Goal: Navigation & Orientation: Locate item on page

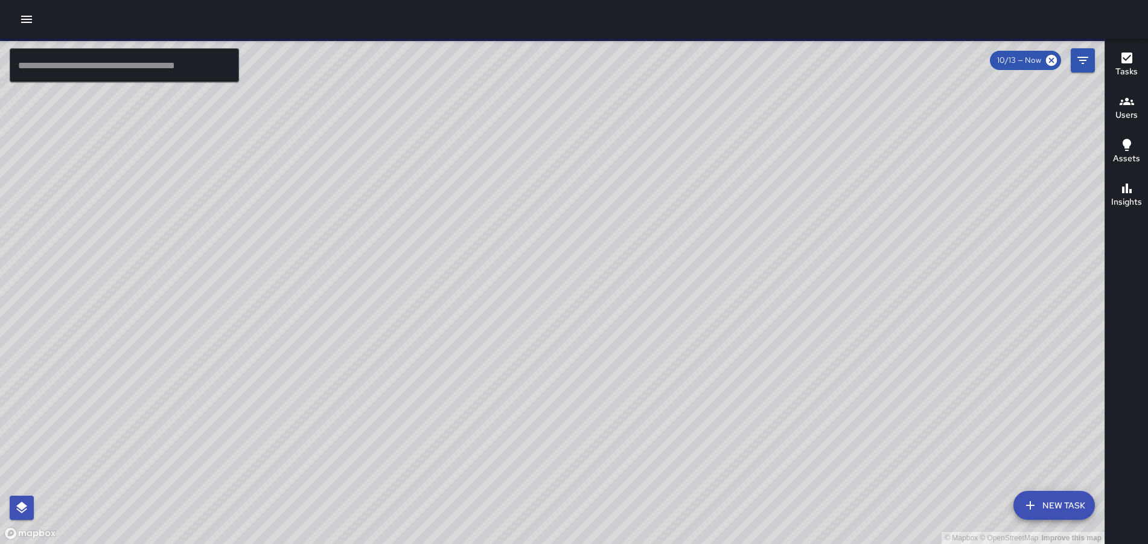
click at [551, 143] on div "© Mapbox © OpenStreetMap Improve this map" at bounding box center [552, 291] width 1104 height 505
drag, startPoint x: 285, startPoint y: 288, endPoint x: 851, endPoint y: 174, distance: 577.9
click at [851, 174] on div "© Mapbox © OpenStreetMap Improve this map" at bounding box center [552, 291] width 1104 height 505
drag, startPoint x: 532, startPoint y: 208, endPoint x: 695, endPoint y: 291, distance: 183.0
click at [695, 291] on div "© Mapbox © OpenStreetMap Improve this map" at bounding box center [552, 291] width 1104 height 505
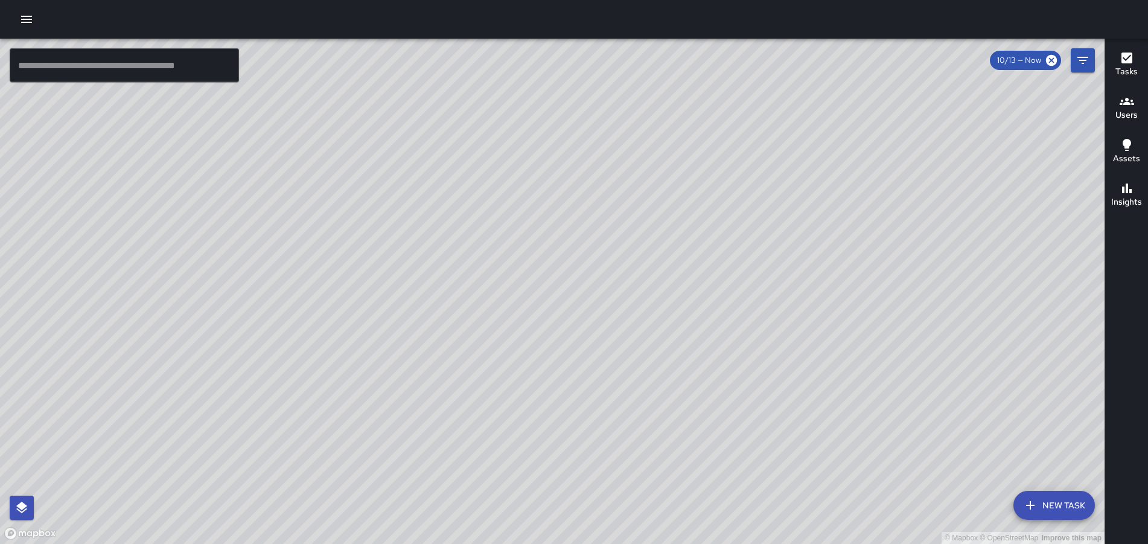
drag, startPoint x: 302, startPoint y: 205, endPoint x: 891, endPoint y: 221, distance: 589.2
click at [903, 221] on div "© Mapbox © OpenStreetMap Improve this map" at bounding box center [552, 291] width 1104 height 505
drag, startPoint x: 759, startPoint y: 224, endPoint x: 795, endPoint y: 284, distance: 70.7
click at [795, 284] on div "© Mapbox © OpenStreetMap Improve this map" at bounding box center [552, 291] width 1104 height 505
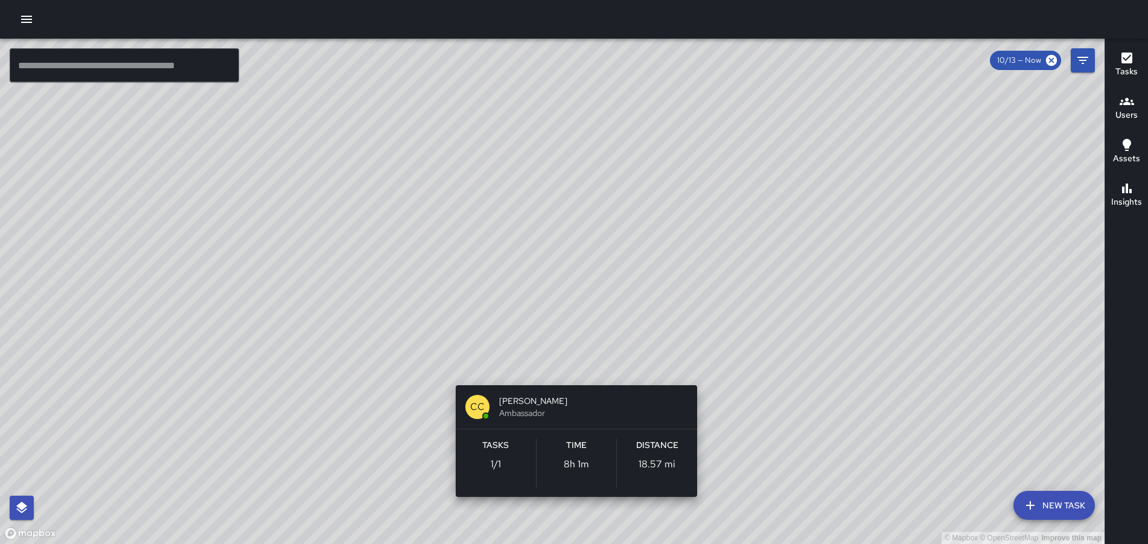
click at [565, 367] on div "© Mapbox © OpenStreetMap Improve this map CC [PERSON_NAME] Ambassador Tasks 1 /…" at bounding box center [552, 291] width 1104 height 505
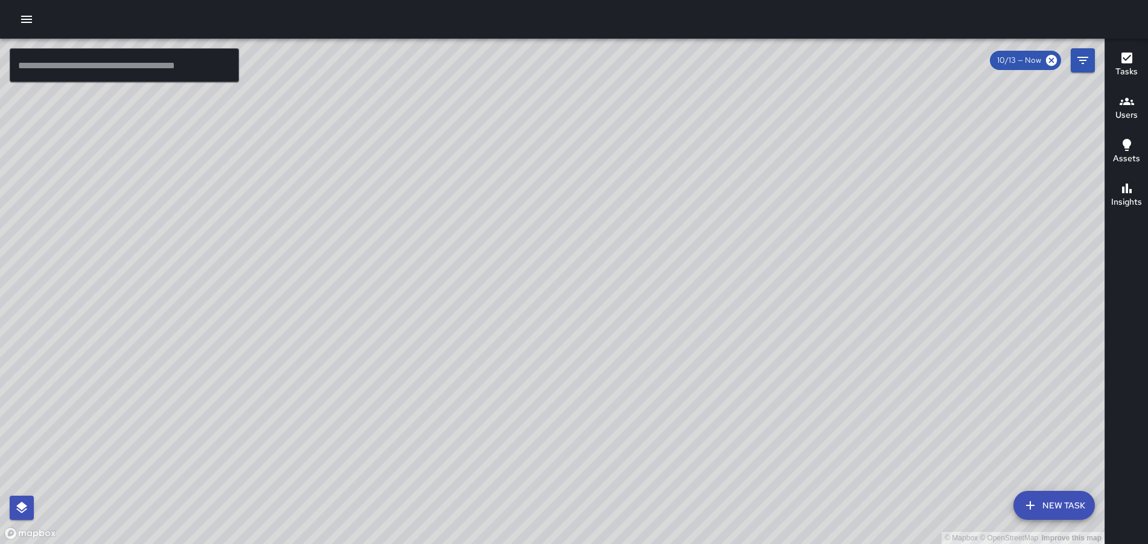
drag, startPoint x: 434, startPoint y: 253, endPoint x: 459, endPoint y: 262, distance: 25.8
click at [459, 262] on div "© Mapbox © OpenStreetMap Improve this map" at bounding box center [552, 291] width 1104 height 505
drag, startPoint x: 823, startPoint y: 309, endPoint x: 628, endPoint y: 104, distance: 283.0
click at [628, 104] on div "© Mapbox © OpenStreetMap Improve this map" at bounding box center [552, 291] width 1104 height 505
drag, startPoint x: 842, startPoint y: 302, endPoint x: 778, endPoint y: 238, distance: 89.6
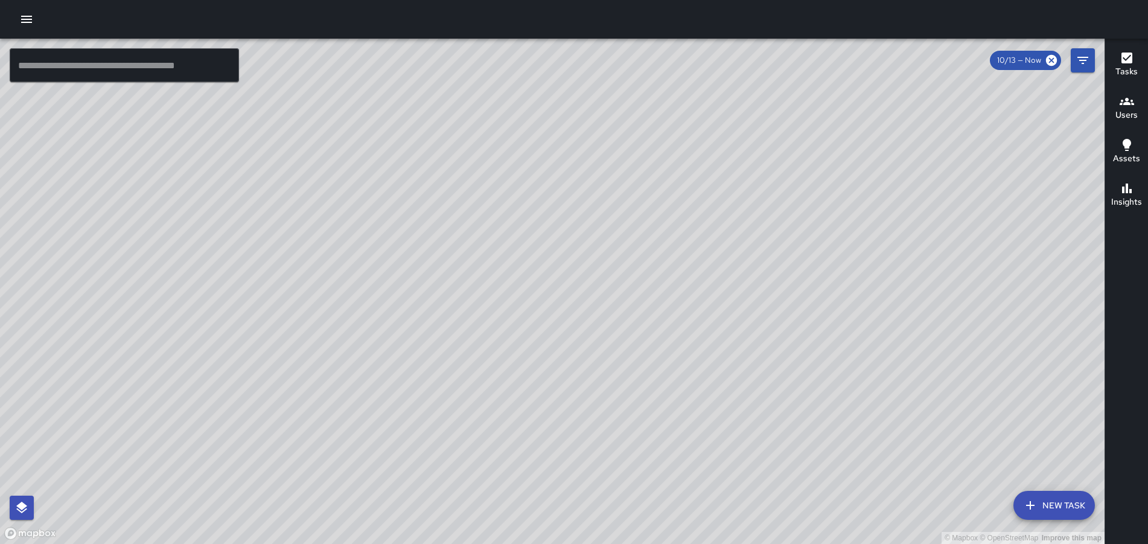
click at [778, 239] on div "© Mapbox © OpenStreetMap Improve this map" at bounding box center [552, 291] width 1104 height 505
drag, startPoint x: 946, startPoint y: 377, endPoint x: 655, endPoint y: 133, distance: 379.1
click at [655, 133] on div "© Mapbox © OpenStreetMap Improve this map" at bounding box center [552, 291] width 1104 height 505
drag, startPoint x: 899, startPoint y: 266, endPoint x: 876, endPoint y: 264, distance: 23.6
click at [876, 264] on div "© Mapbox © OpenStreetMap Improve this map" at bounding box center [552, 291] width 1104 height 505
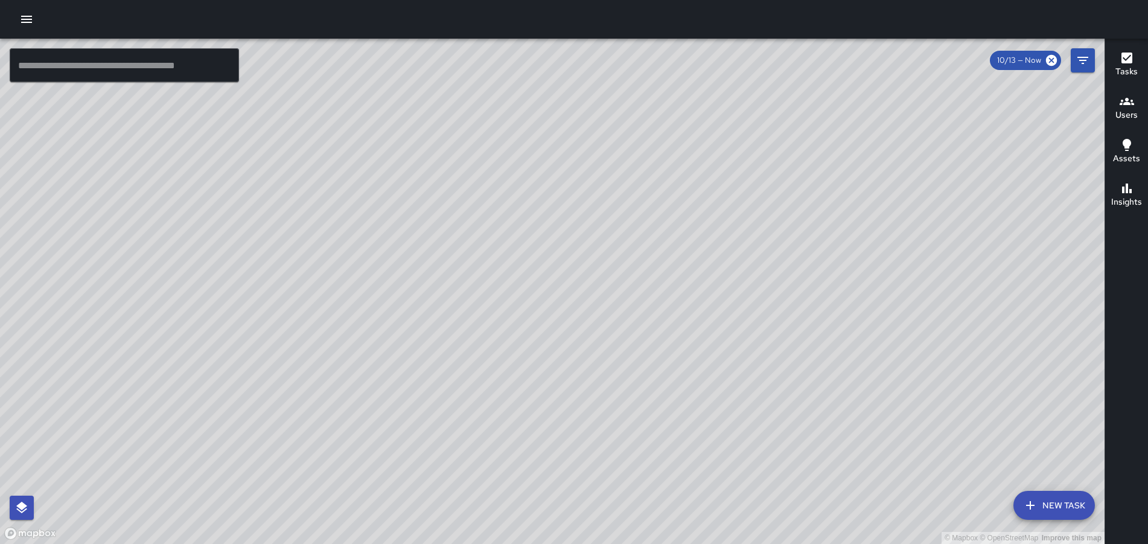
drag, startPoint x: 915, startPoint y: 241, endPoint x: 851, endPoint y: 240, distance: 64.0
click at [851, 240] on div "© Mapbox © OpenStreetMap Improve this map" at bounding box center [552, 291] width 1104 height 505
drag, startPoint x: 948, startPoint y: 253, endPoint x: 856, endPoint y: 229, distance: 95.6
click at [856, 229] on div "© Mapbox © OpenStreetMap Improve this map" at bounding box center [552, 291] width 1104 height 505
drag, startPoint x: 970, startPoint y: 345, endPoint x: 897, endPoint y: 267, distance: 107.6
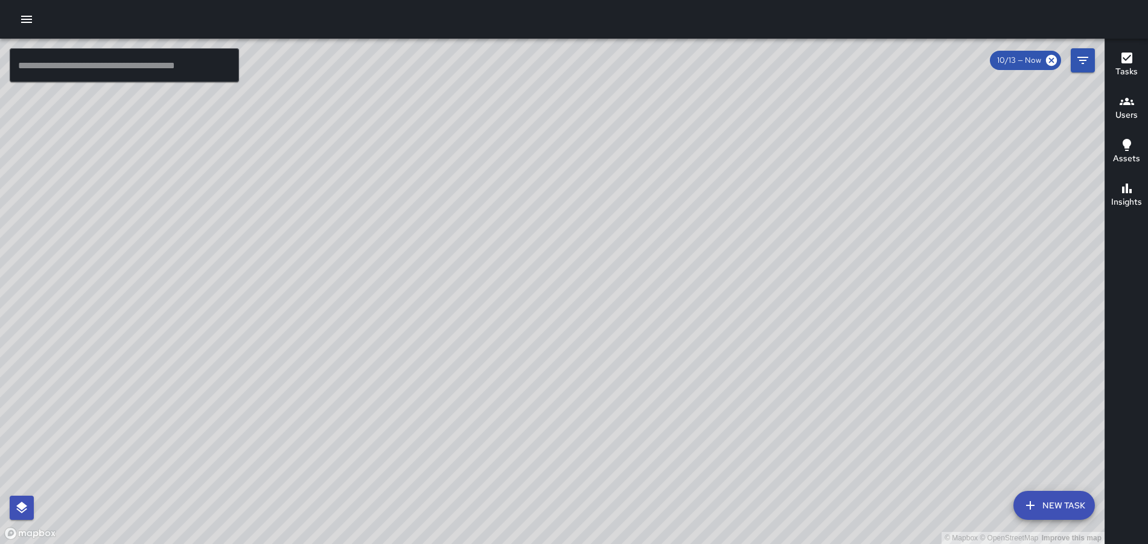
click at [898, 267] on div "© Mapbox © OpenStreetMap Improve this map" at bounding box center [552, 291] width 1104 height 505
drag, startPoint x: 460, startPoint y: 153, endPoint x: 372, endPoint y: 161, distance: 88.5
click at [454, 234] on div "© Mapbox © OpenStreetMap Improve this map" at bounding box center [552, 291] width 1104 height 505
drag, startPoint x: 373, startPoint y: 161, endPoint x: 385, endPoint y: 122, distance: 41.0
click at [378, 149] on div "© Mapbox © OpenStreetMap Improve this map" at bounding box center [552, 291] width 1104 height 505
